Goal: Transaction & Acquisition: Purchase product/service

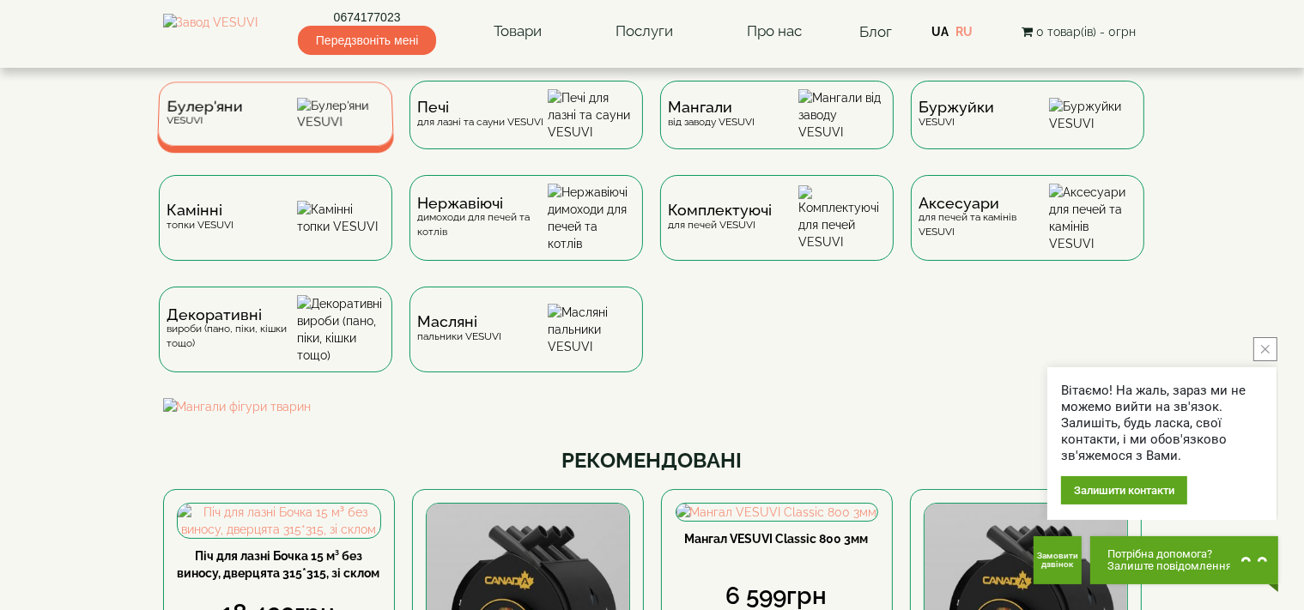
click at [204, 113] on span "Булер'яни" at bounding box center [205, 106] width 76 height 13
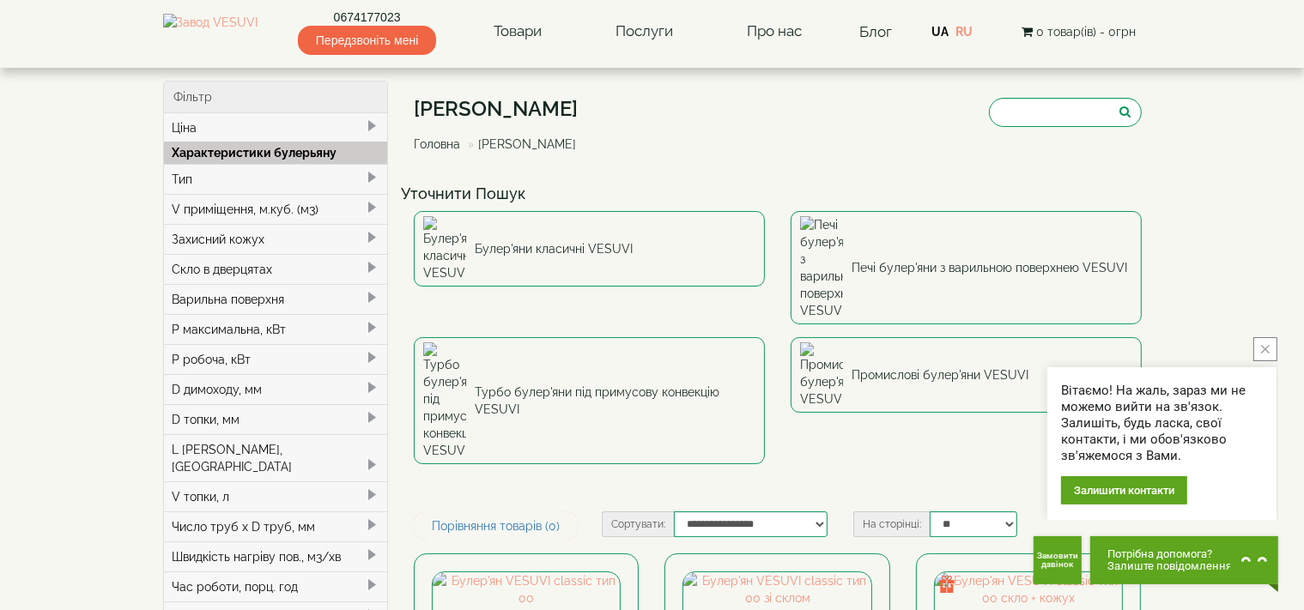
click at [373, 354] on span at bounding box center [372, 358] width 14 height 14
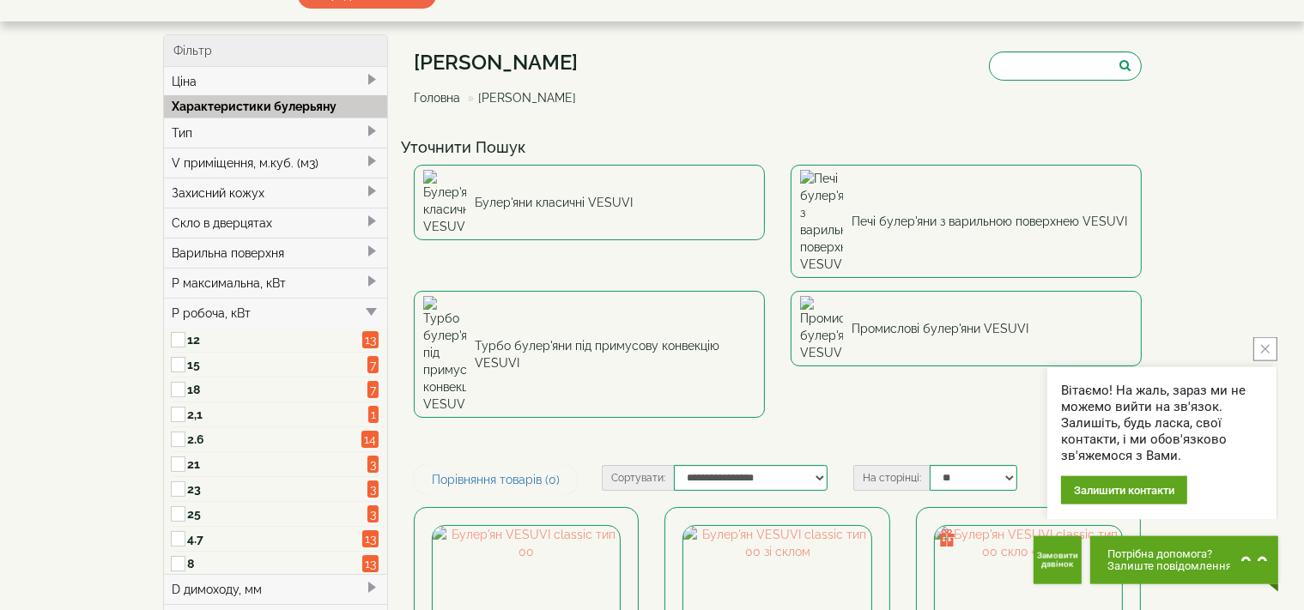
scroll to position [90, 0]
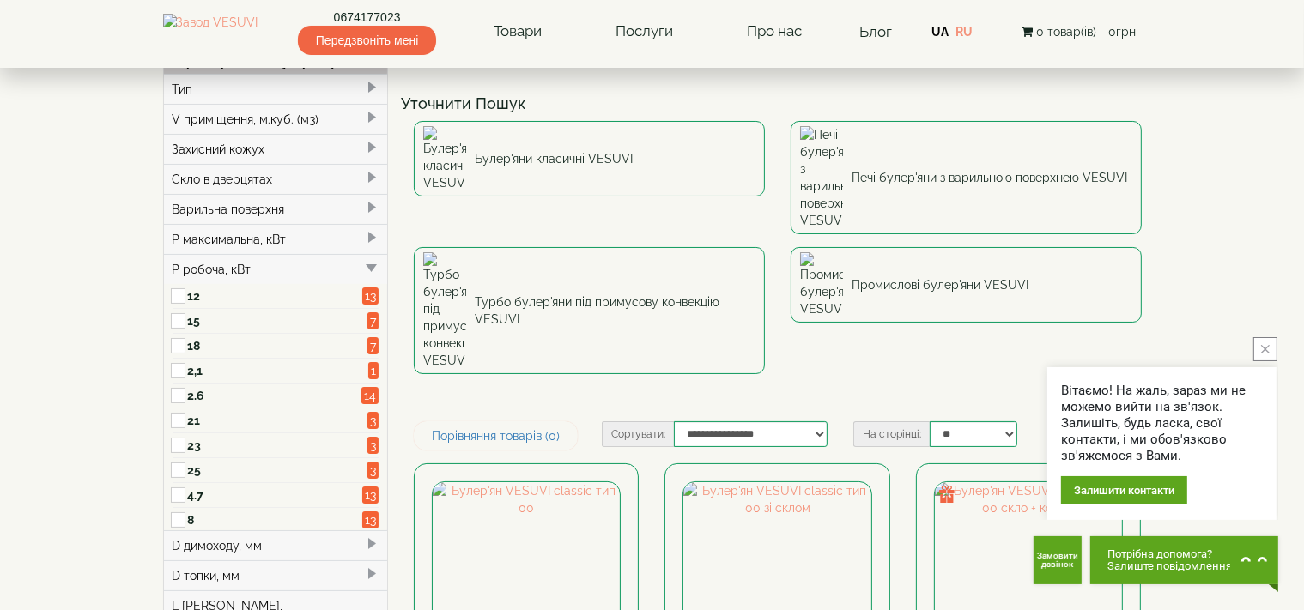
click at [1268, 344] on button "close button" at bounding box center [1265, 349] width 24 height 24
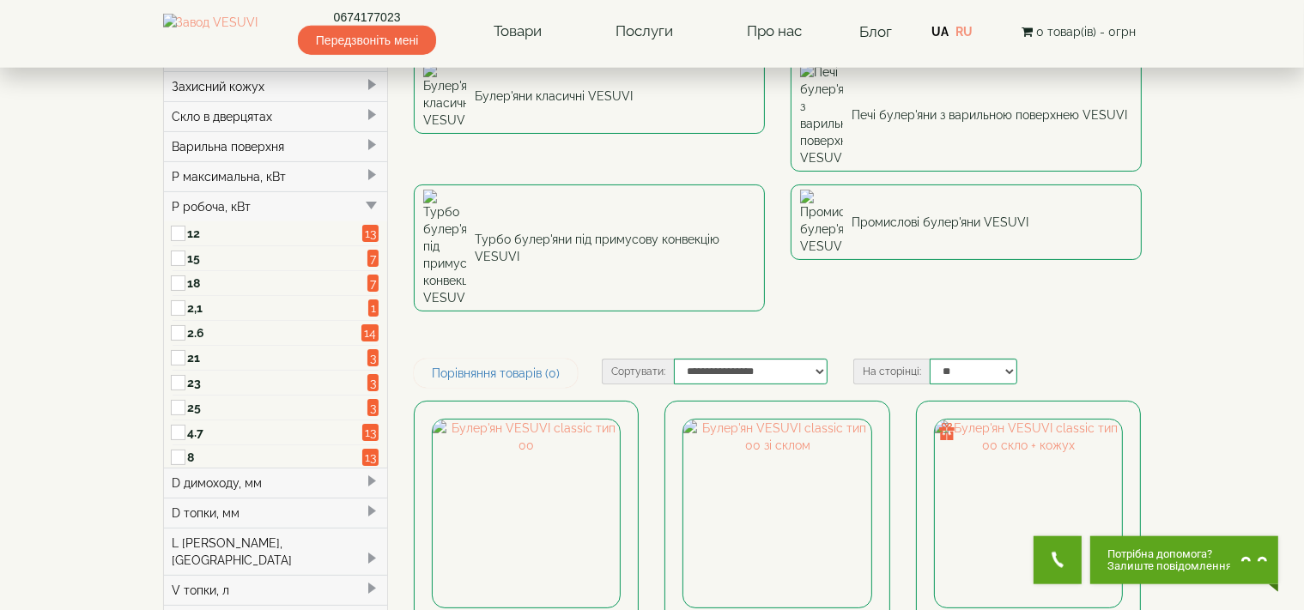
scroll to position [181, 0]
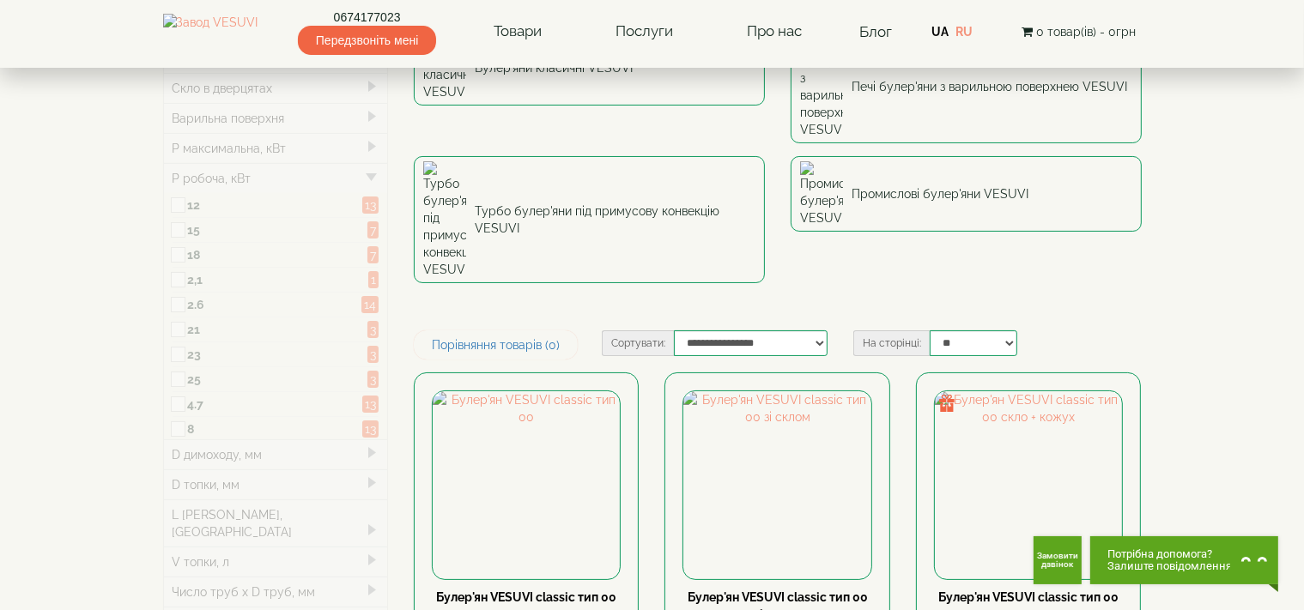
type input "*****"
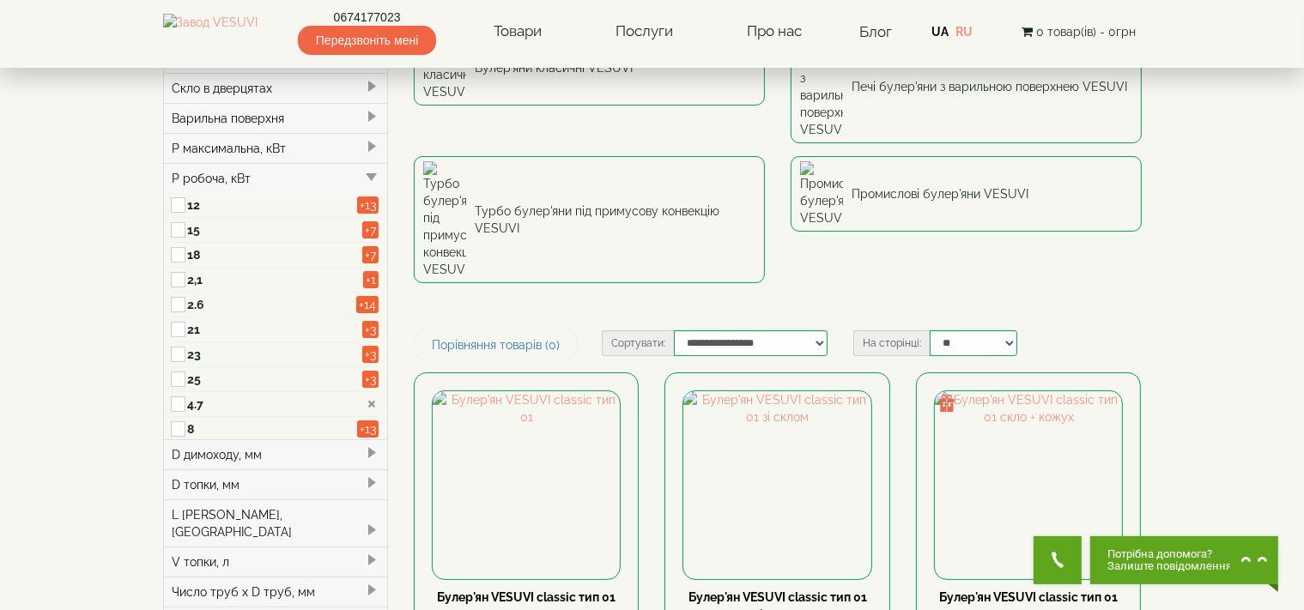
click at [368, 452] on span at bounding box center [372, 453] width 14 height 14
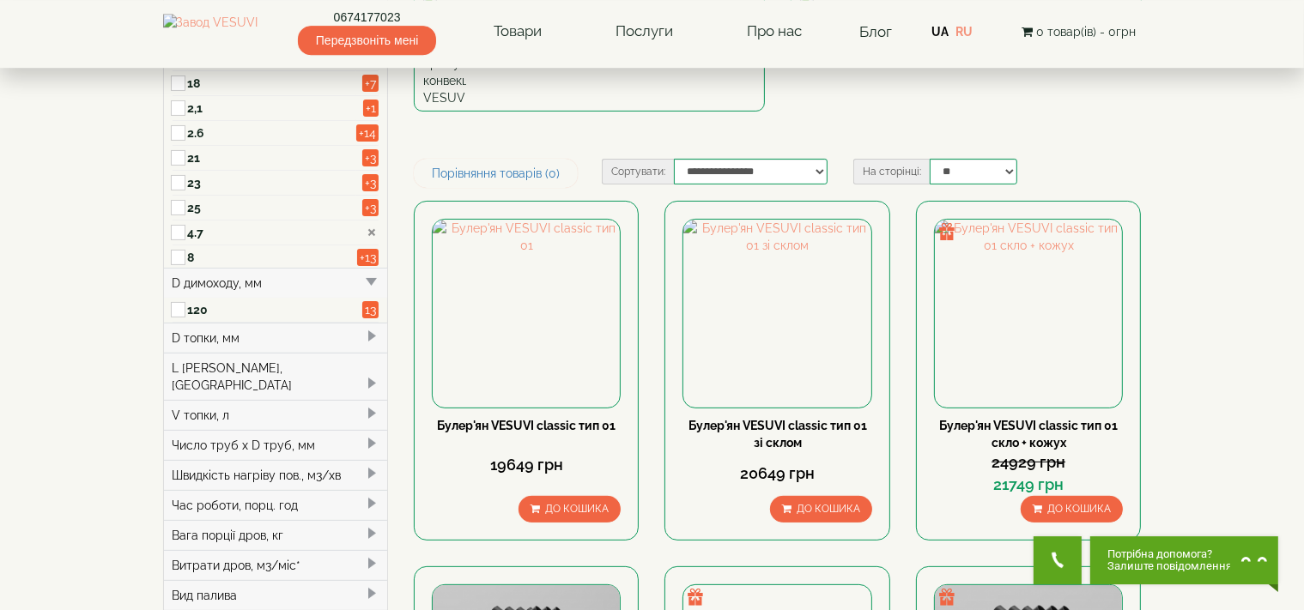
scroll to position [362, 0]
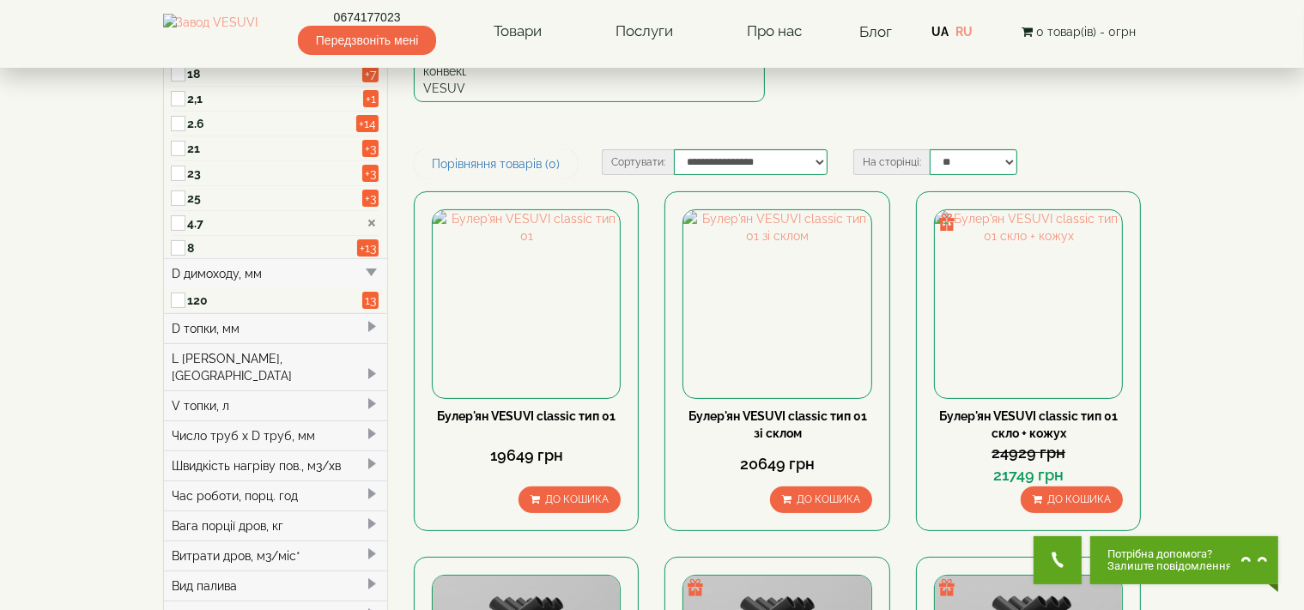
click at [376, 323] on span at bounding box center [372, 327] width 14 height 14
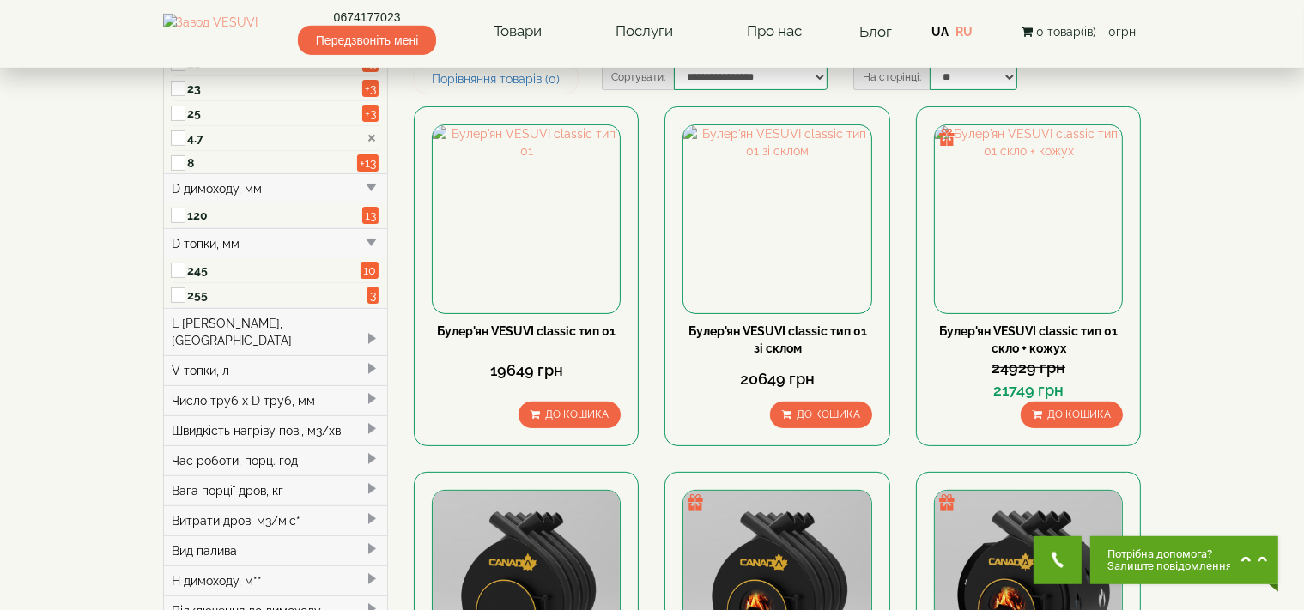
scroll to position [543, 0]
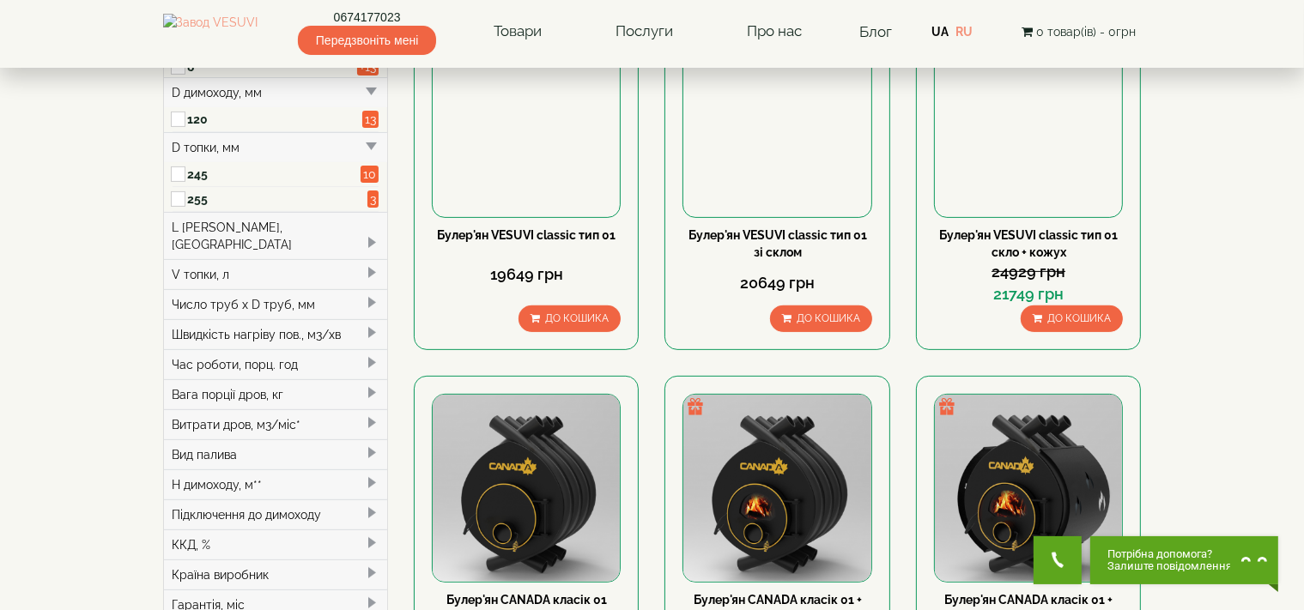
click at [373, 236] on span at bounding box center [372, 243] width 14 height 14
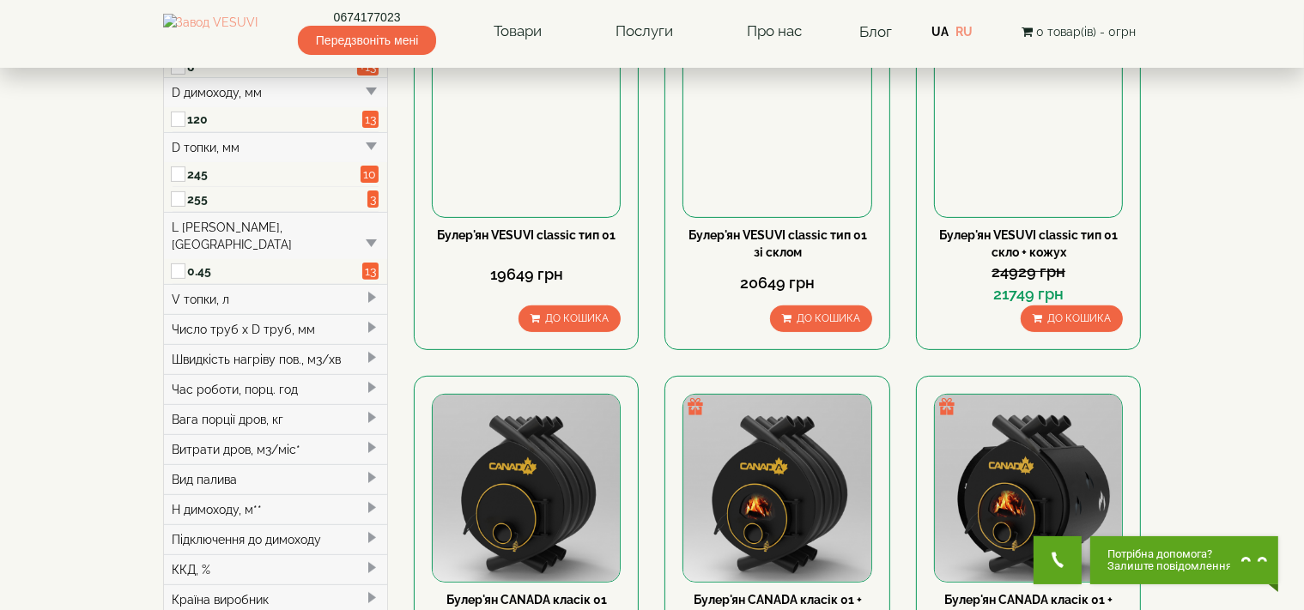
click at [373, 291] on span at bounding box center [372, 298] width 14 height 14
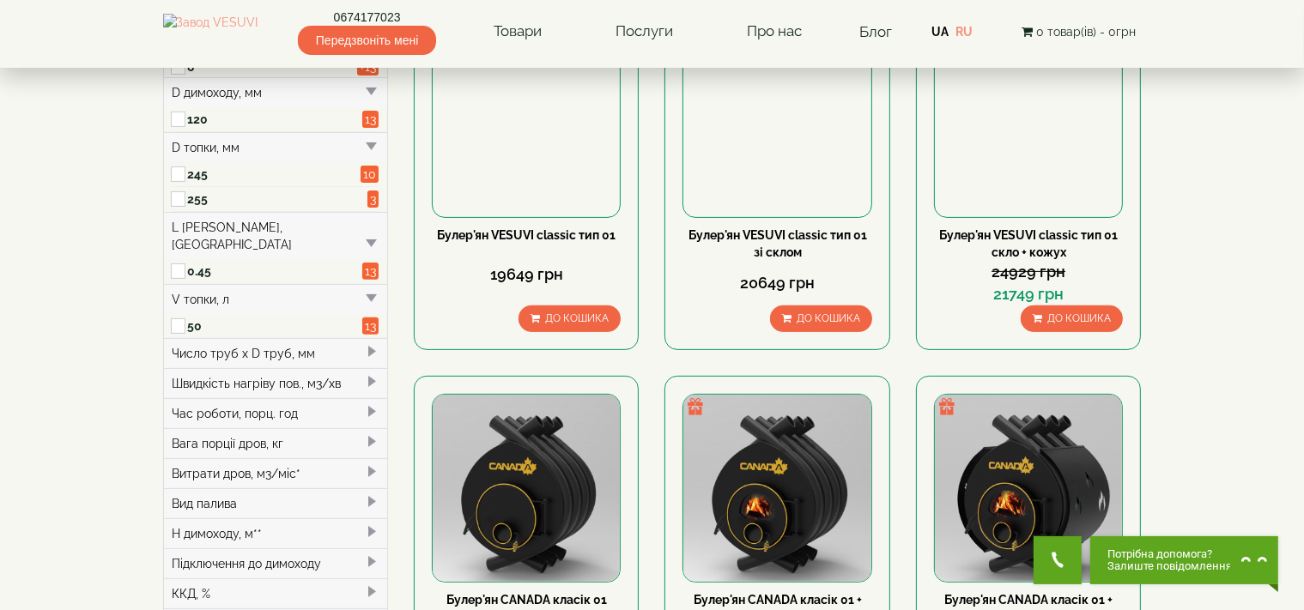
click at [364, 398] on div "Час роботи, порц. год" at bounding box center [276, 413] width 224 height 30
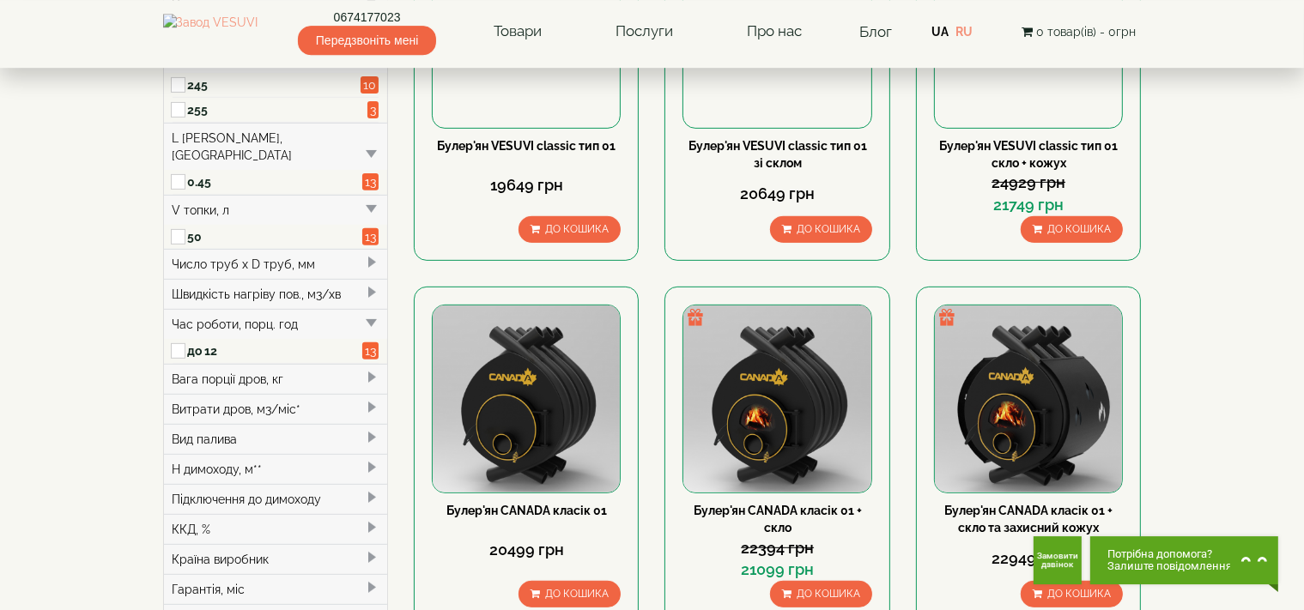
scroll to position [725, 0]
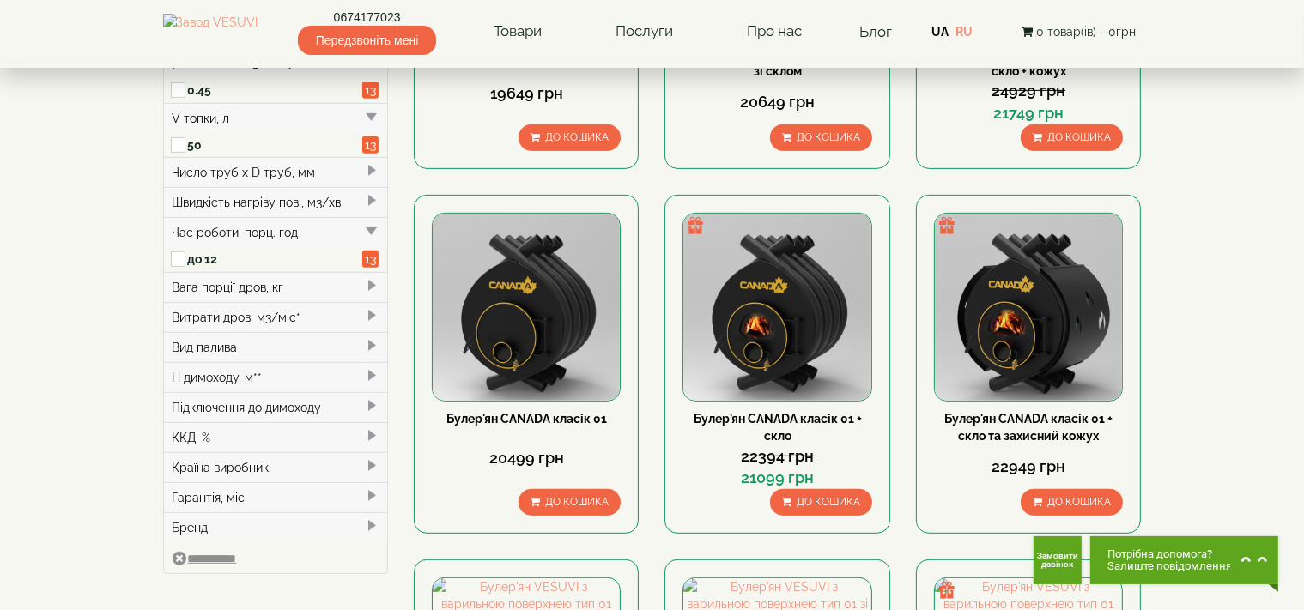
click at [367, 279] on span at bounding box center [372, 286] width 14 height 14
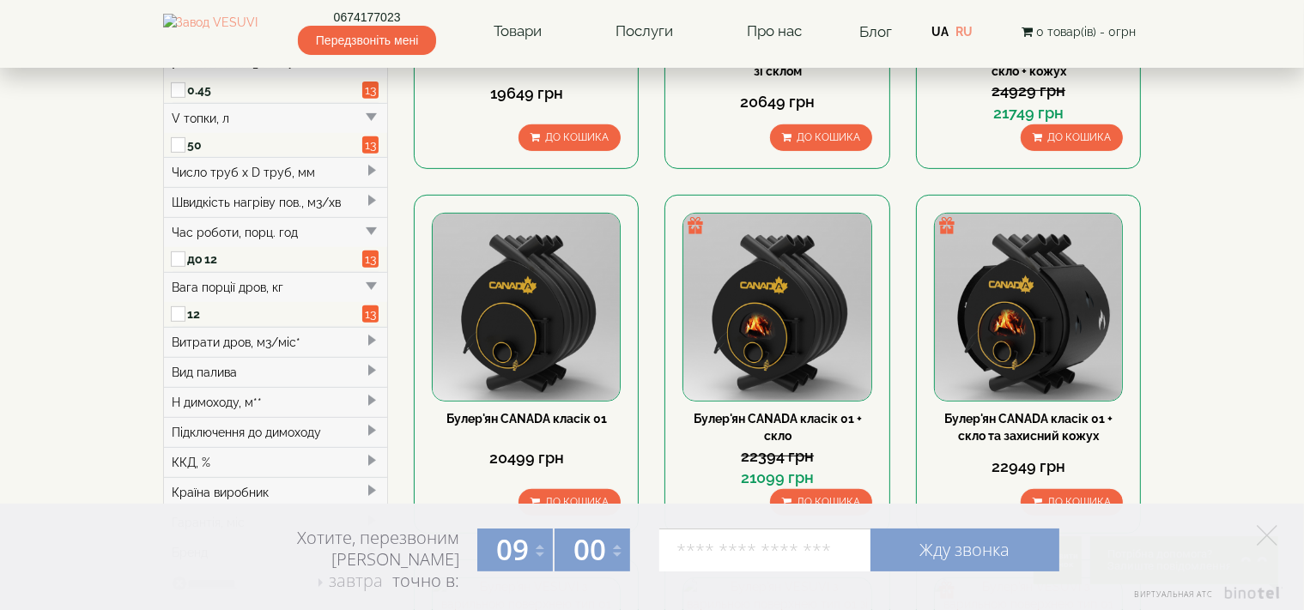
click at [373, 334] on span at bounding box center [372, 341] width 14 height 14
click at [369, 389] on span at bounding box center [372, 396] width 14 height 14
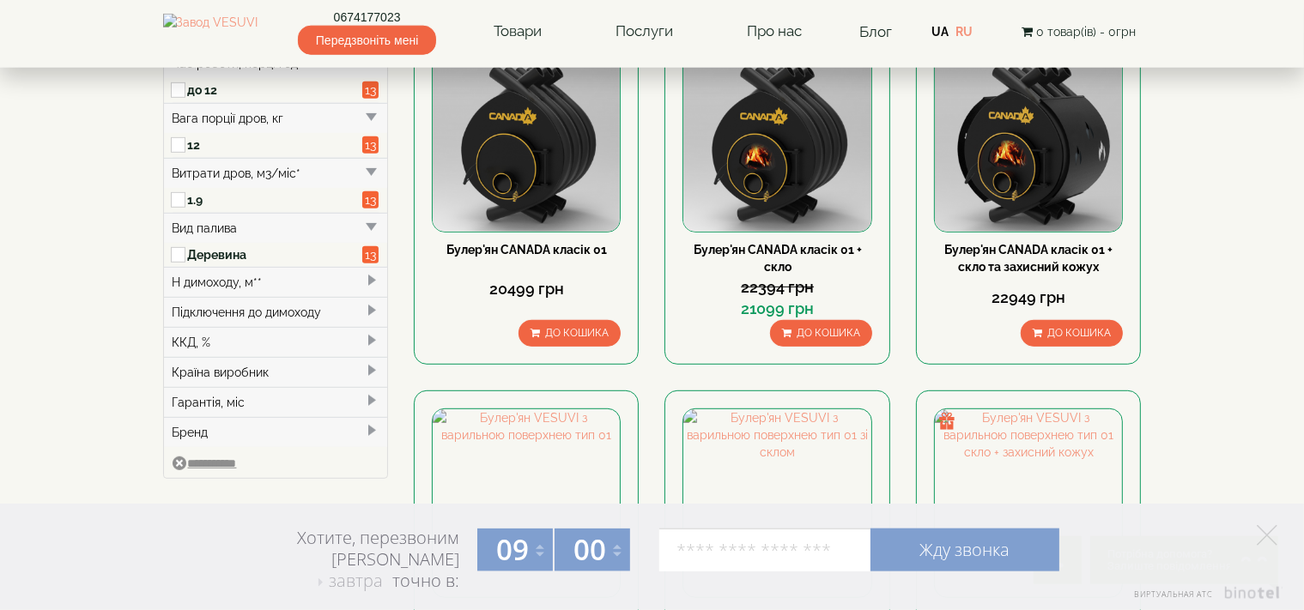
scroll to position [907, 0]
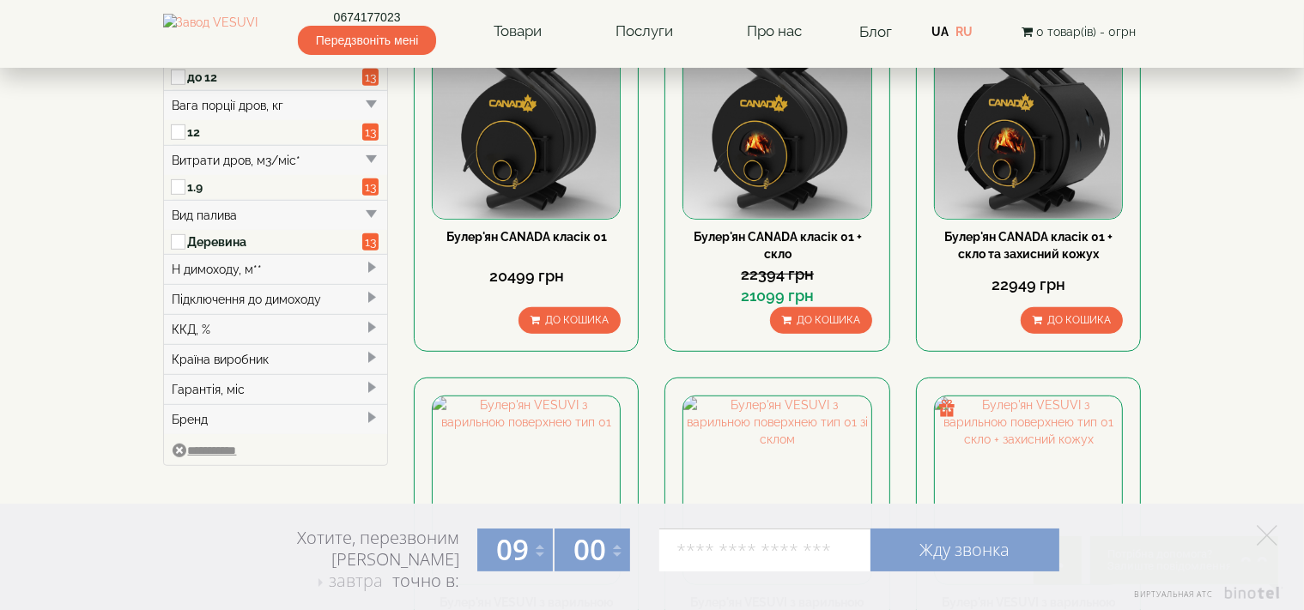
click at [373, 261] on span at bounding box center [372, 268] width 14 height 14
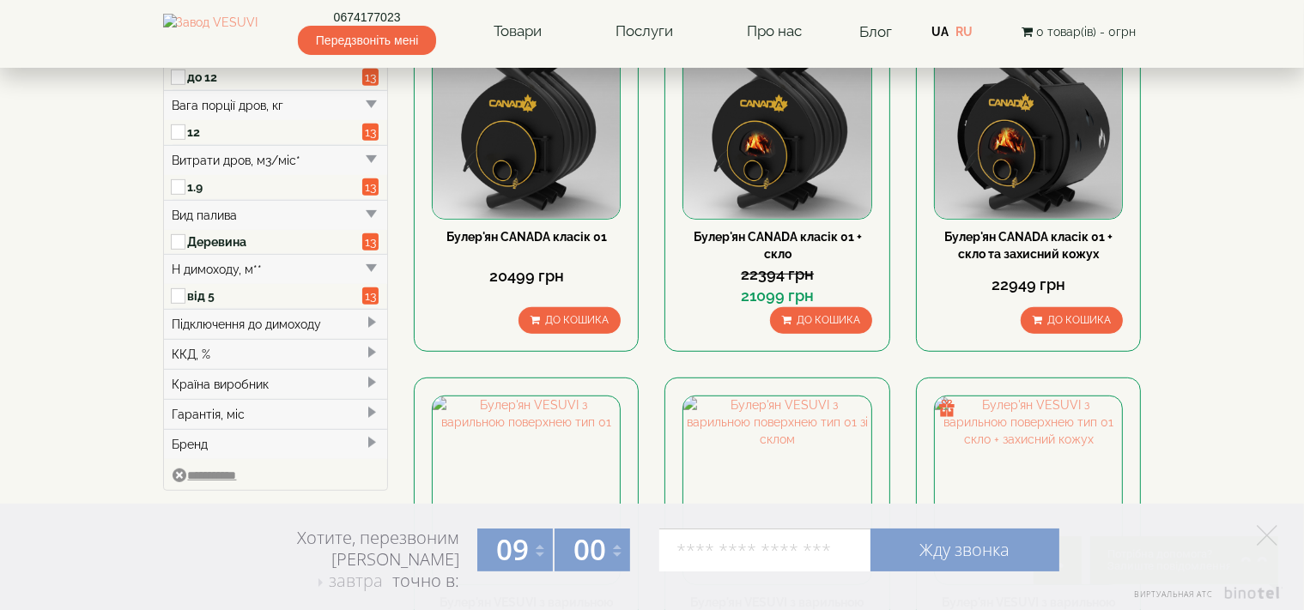
click at [375, 316] on span at bounding box center [372, 323] width 14 height 14
click at [367, 370] on span at bounding box center [372, 377] width 14 height 14
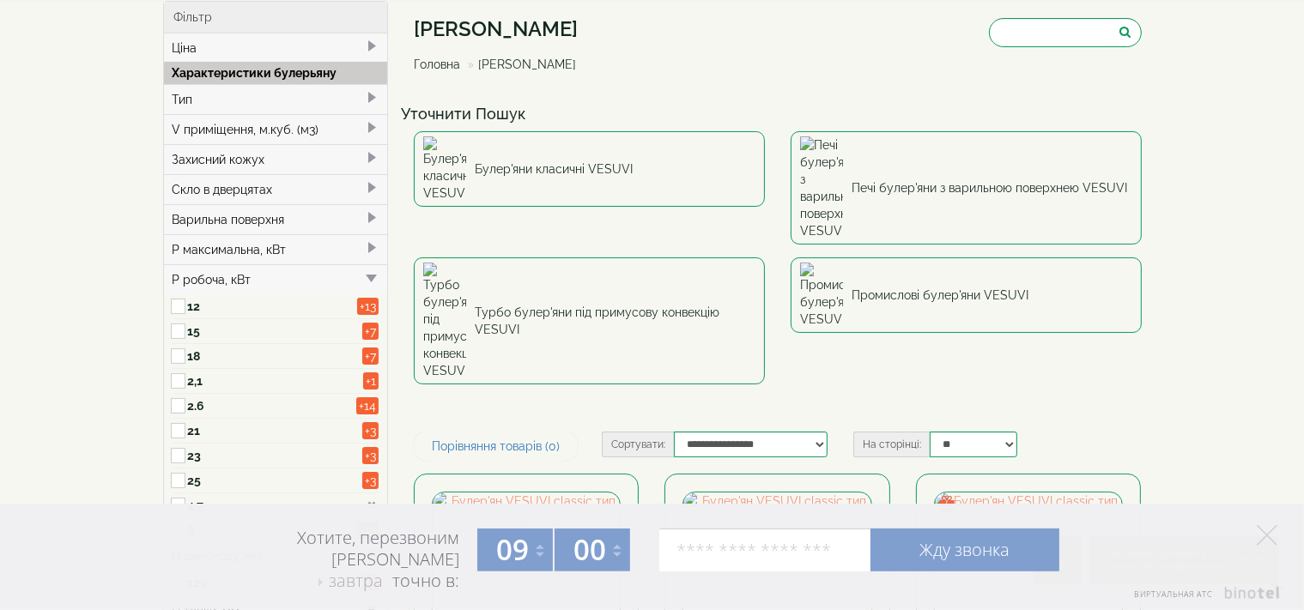
scroll to position [0, 0]
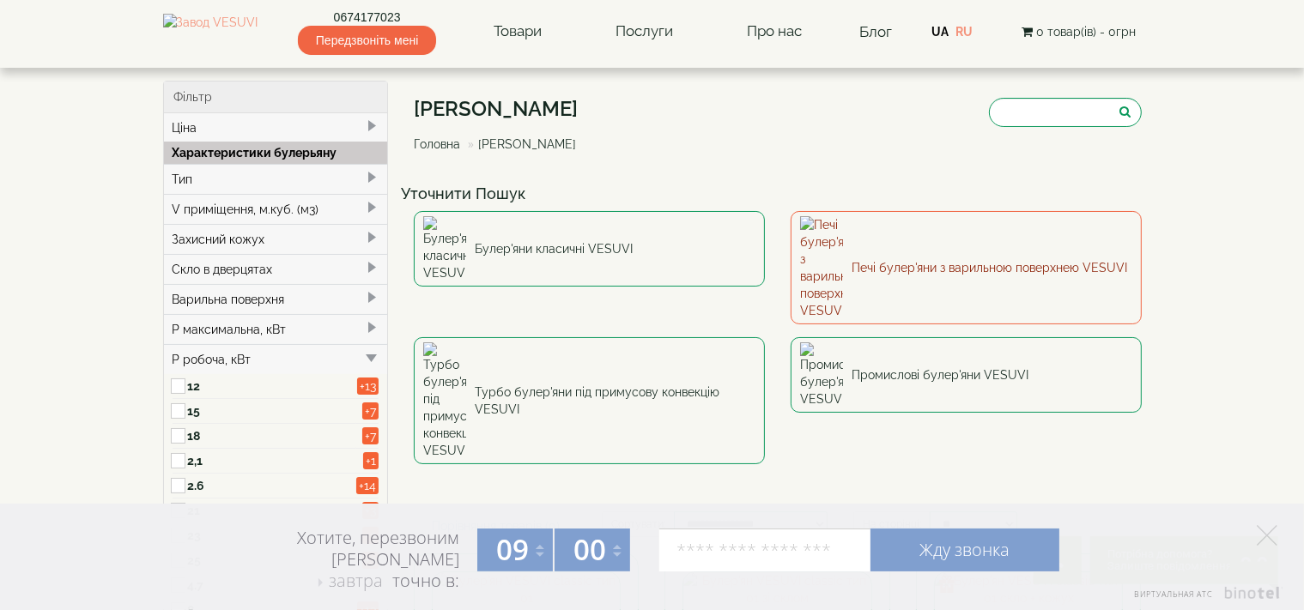
click at [958, 239] on link "Печі булер'яни з варильною поверхнею VESUVI" at bounding box center [966, 267] width 351 height 113
